Goal: Register for event/course

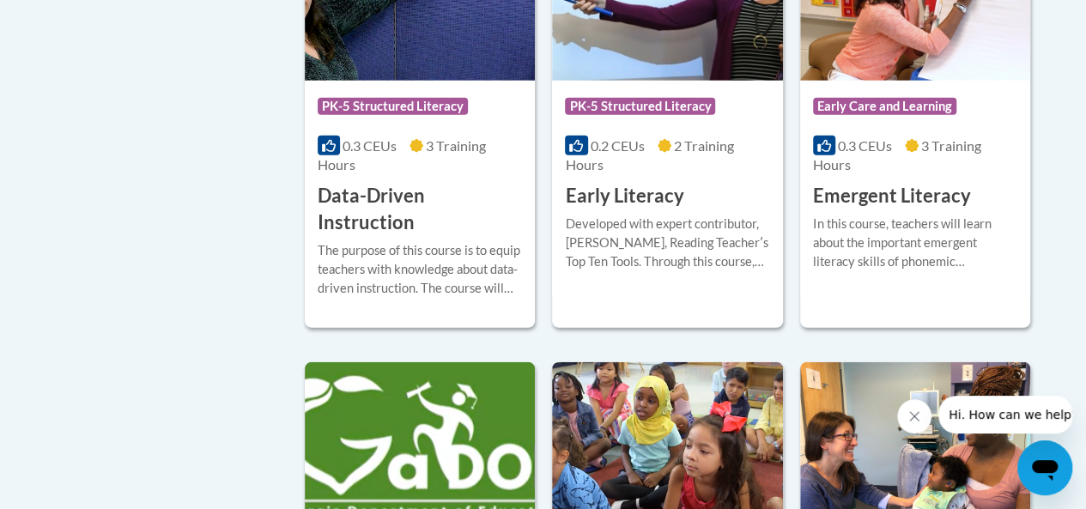
scroll to position [2049, 0]
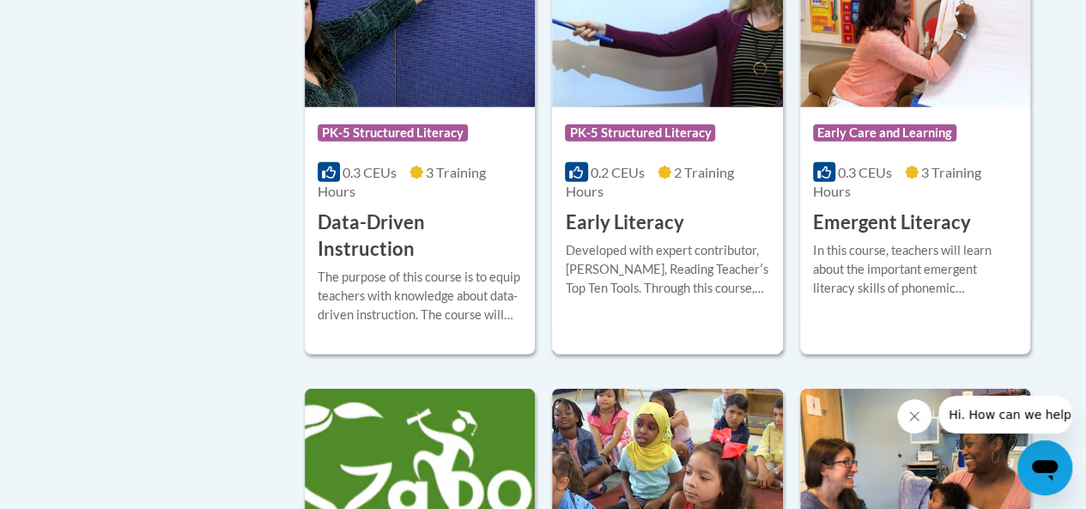
click at [611, 222] on h3 "Early Literacy" at bounding box center [624, 222] width 118 height 27
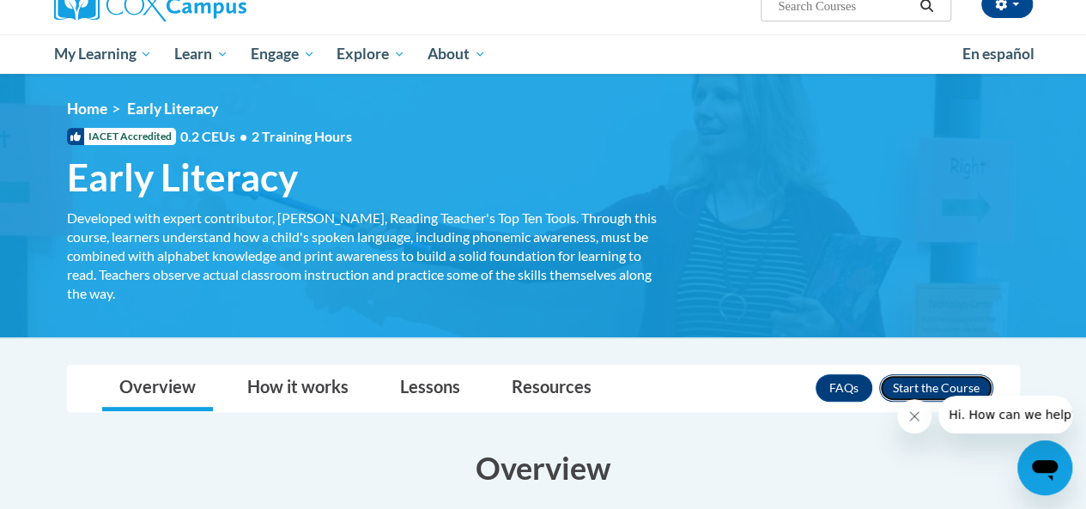
click at [923, 384] on button "Enroll" at bounding box center [936, 387] width 114 height 27
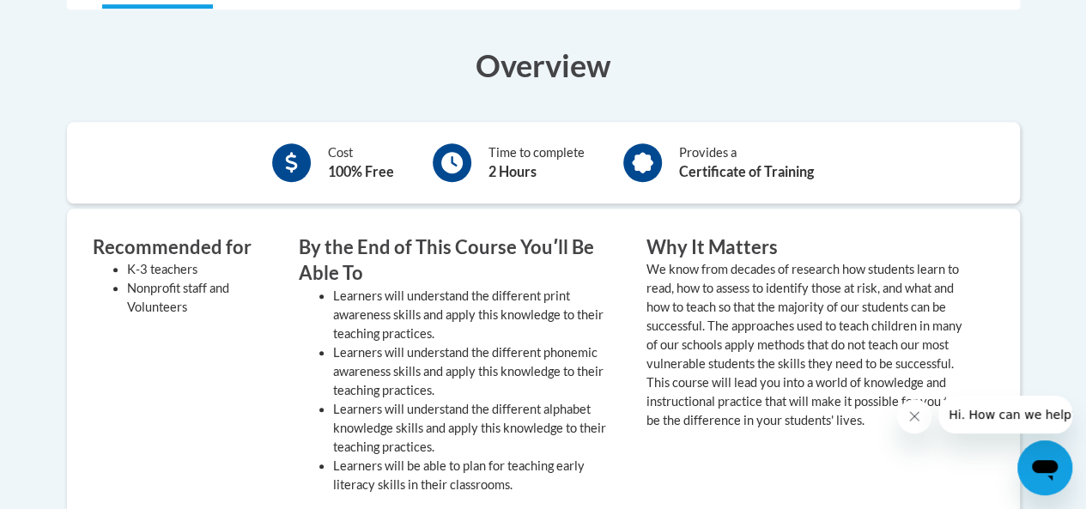
scroll to position [557, 0]
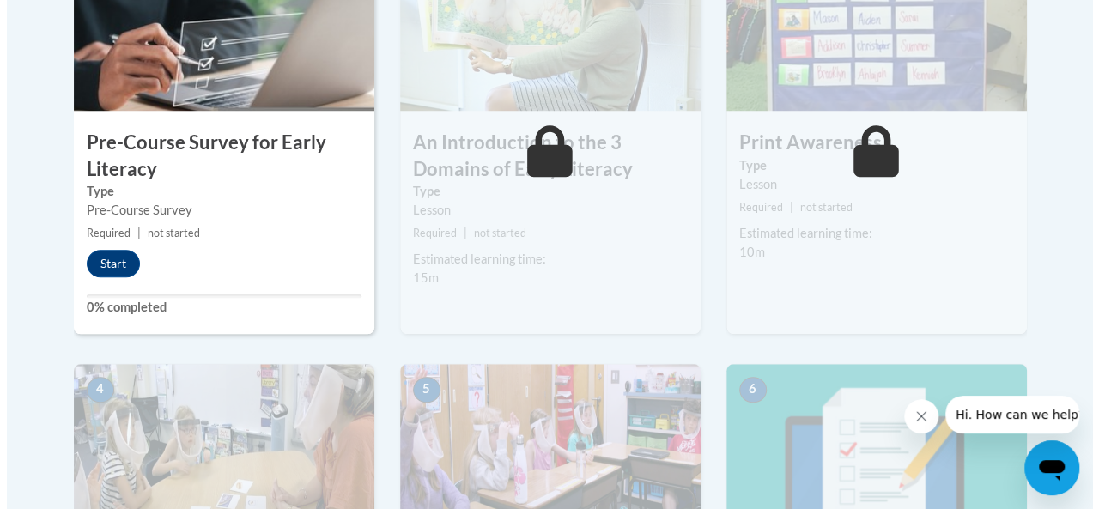
scroll to position [639, 0]
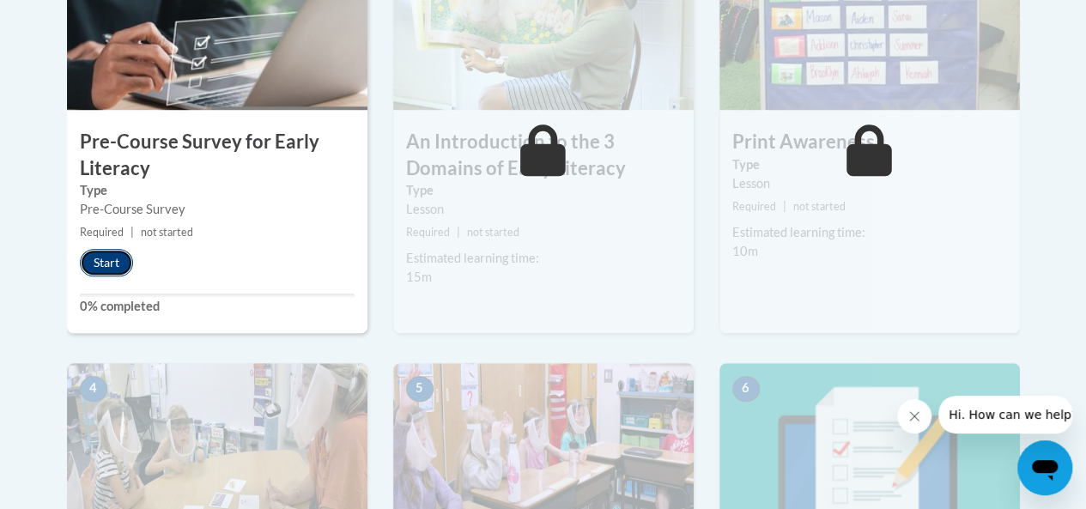
click at [100, 261] on button "Start" at bounding box center [106, 262] width 53 height 27
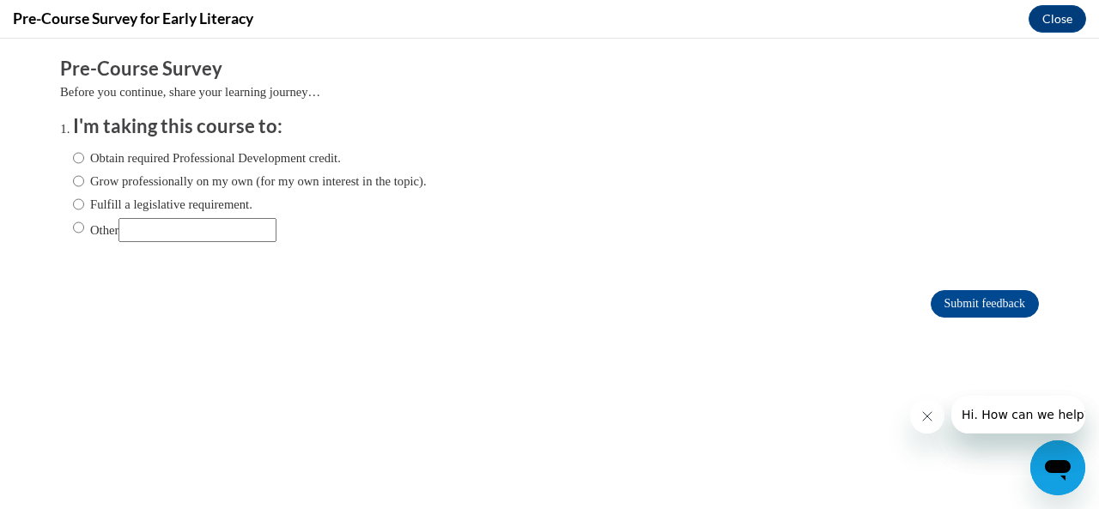
scroll to position [0, 0]
click at [119, 179] on label "Grow professionally on my own (for my own interest in the topic)." at bounding box center [250, 181] width 354 height 19
click at [84, 179] on input "Grow professionally on my own (for my own interest in the topic)." at bounding box center [78, 181] width 11 height 19
radio input "true"
click at [951, 312] on input "Submit feedback" at bounding box center [984, 303] width 108 height 27
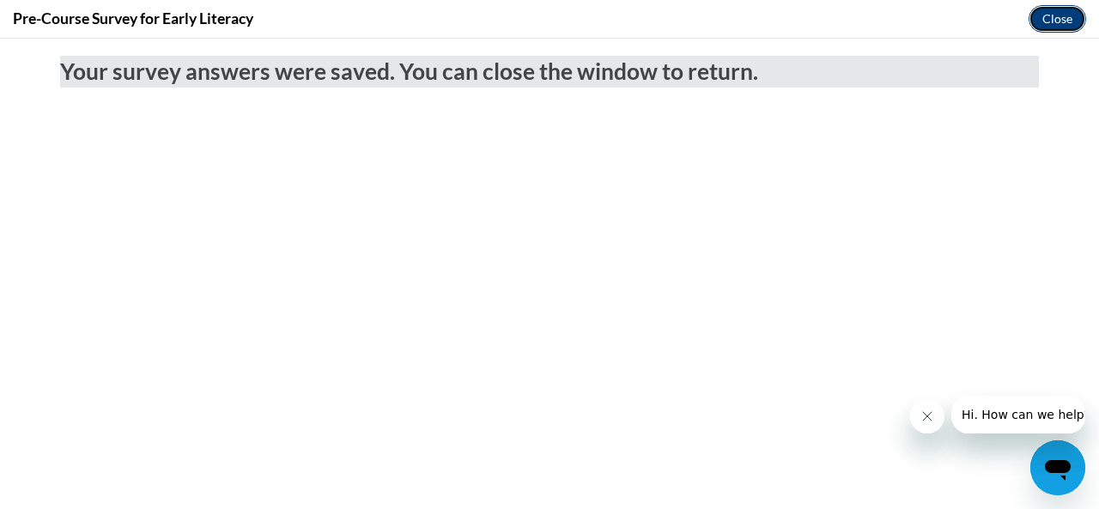
click at [1040, 18] on button "Close" at bounding box center [1057, 18] width 58 height 27
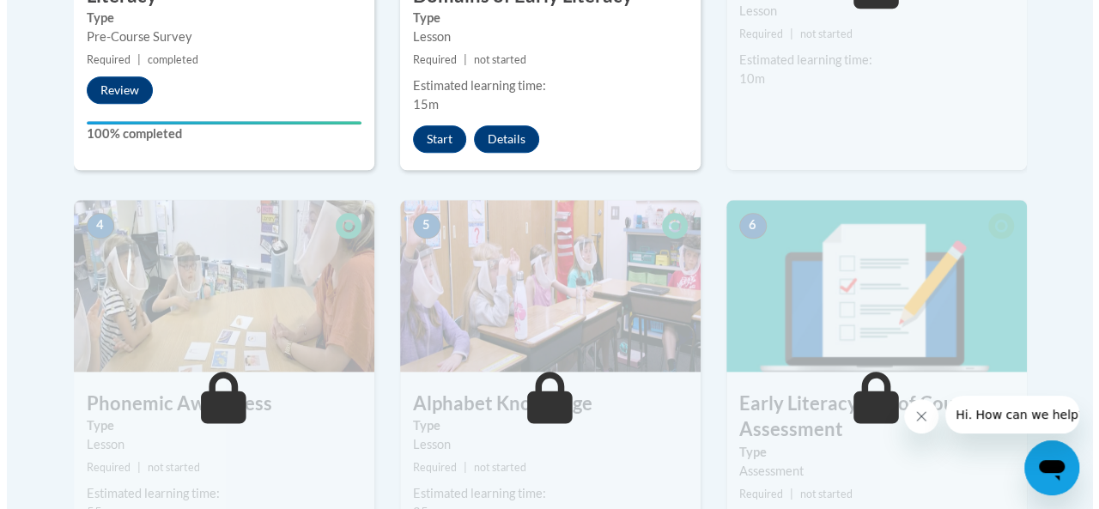
scroll to position [813, 0]
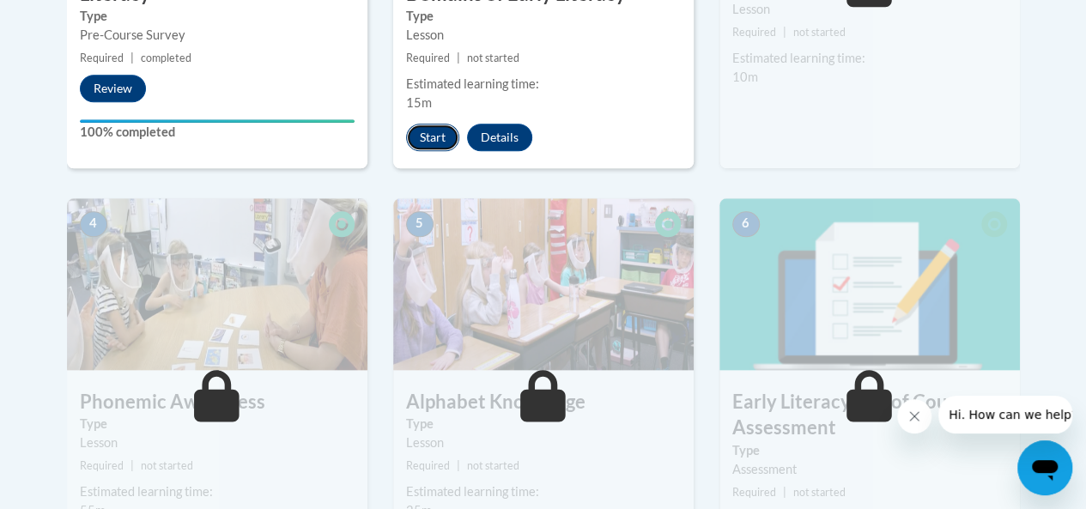
click at [417, 131] on button "Start" at bounding box center [432, 137] width 53 height 27
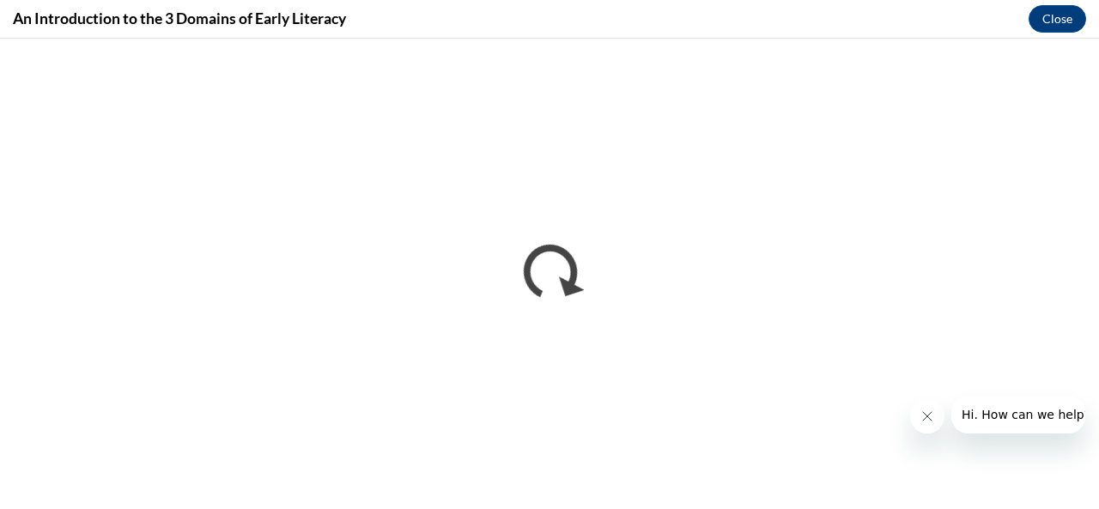
scroll to position [0, 0]
click at [938, 419] on button "Close message from company" at bounding box center [926, 416] width 34 height 34
